Goal: Task Accomplishment & Management: Manage account settings

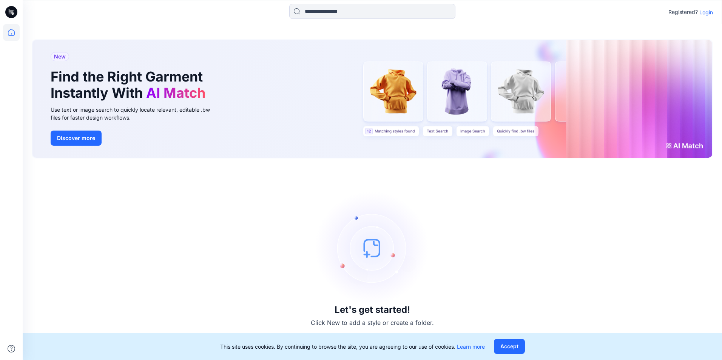
click at [696, 13] on p "Registered?" at bounding box center [682, 12] width 29 height 9
click at [703, 14] on p "Login" at bounding box center [706, 12] width 14 height 8
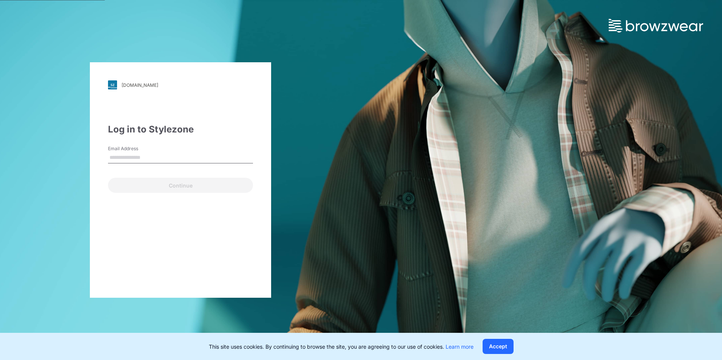
click at [120, 160] on input "Email Address" at bounding box center [180, 157] width 145 height 11
click at [160, 155] on input "Email Address" at bounding box center [180, 157] width 145 height 11
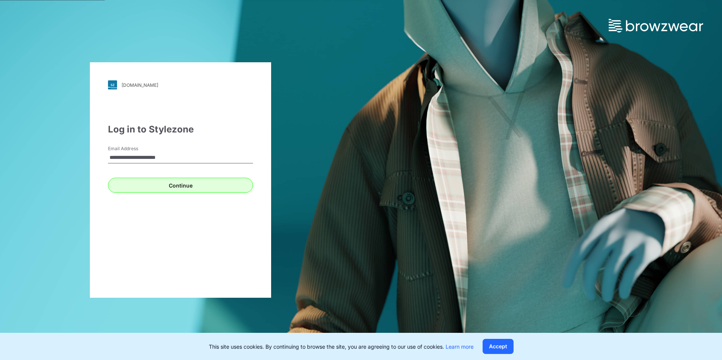
type input "**********"
click at [132, 182] on button "Continue" at bounding box center [180, 185] width 145 height 15
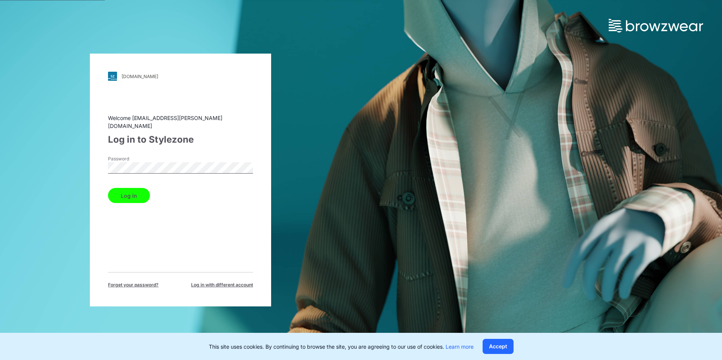
click at [108, 188] on button "Log in" at bounding box center [129, 195] width 42 height 15
